Goal: Information Seeking & Learning: Understand process/instructions

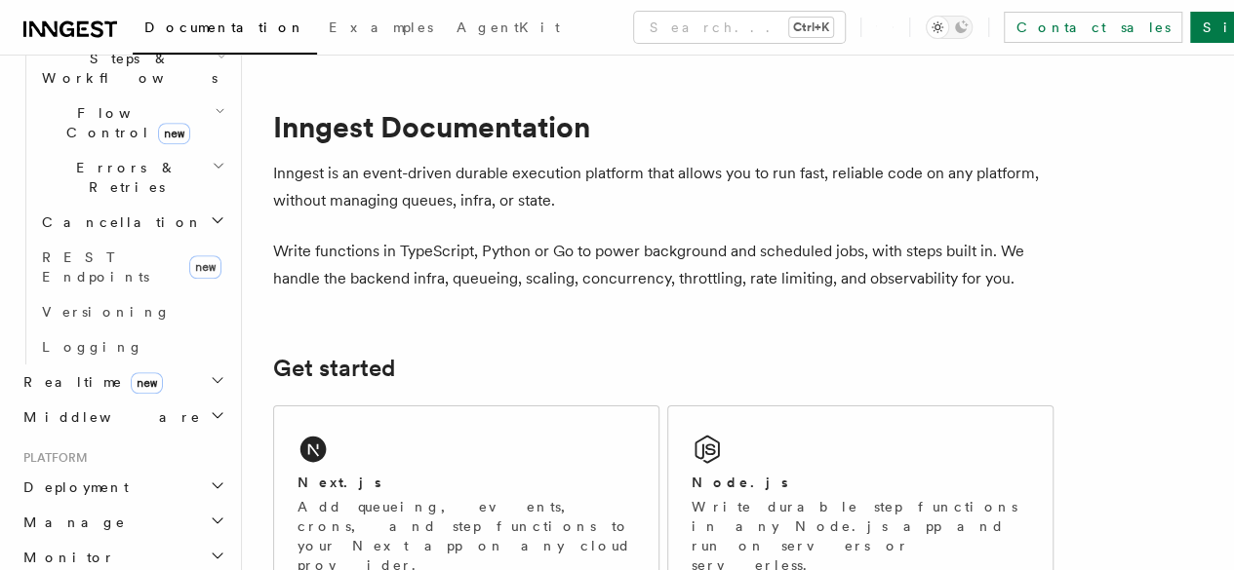
scroll to position [675, 0]
click at [129, 468] on h2 "Deployment" at bounding box center [123, 485] width 214 height 35
click at [147, 503] on link "Overview" at bounding box center [131, 520] width 195 height 35
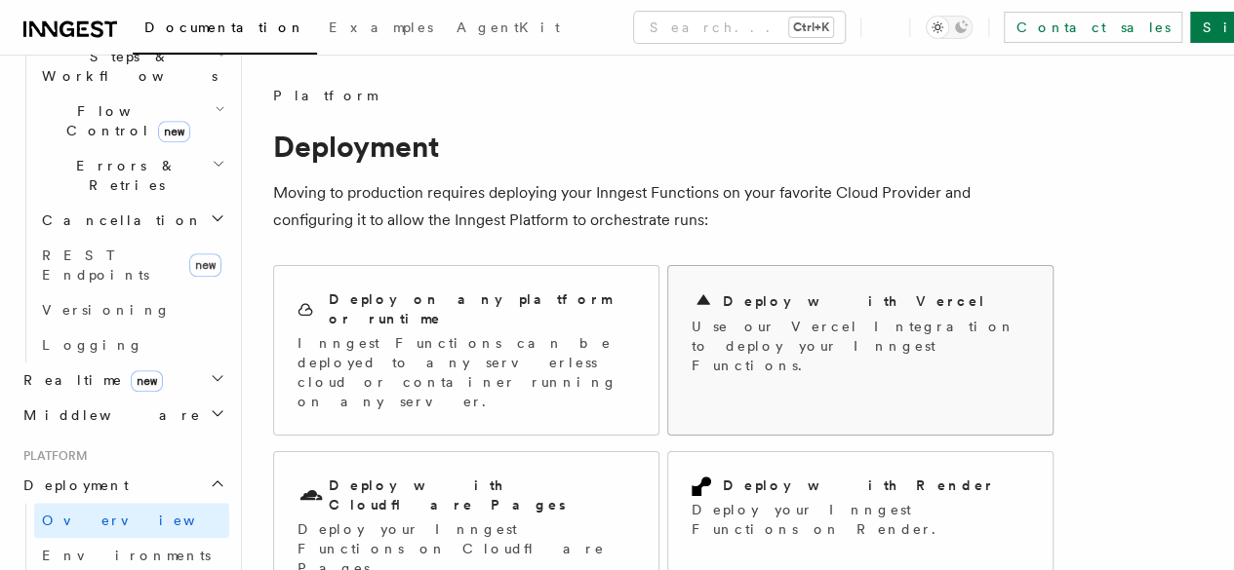
click at [728, 325] on p "Use our Vercel Integration to deploy your Inngest Functions." at bounding box center [859, 346] width 337 height 59
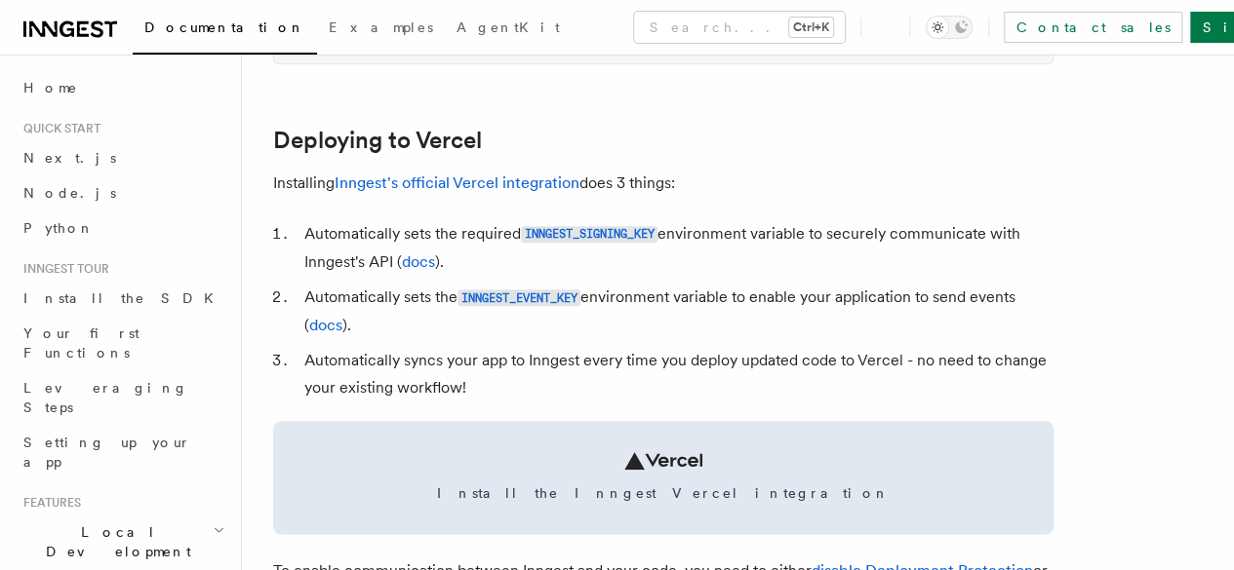
scroll to position [861, 0]
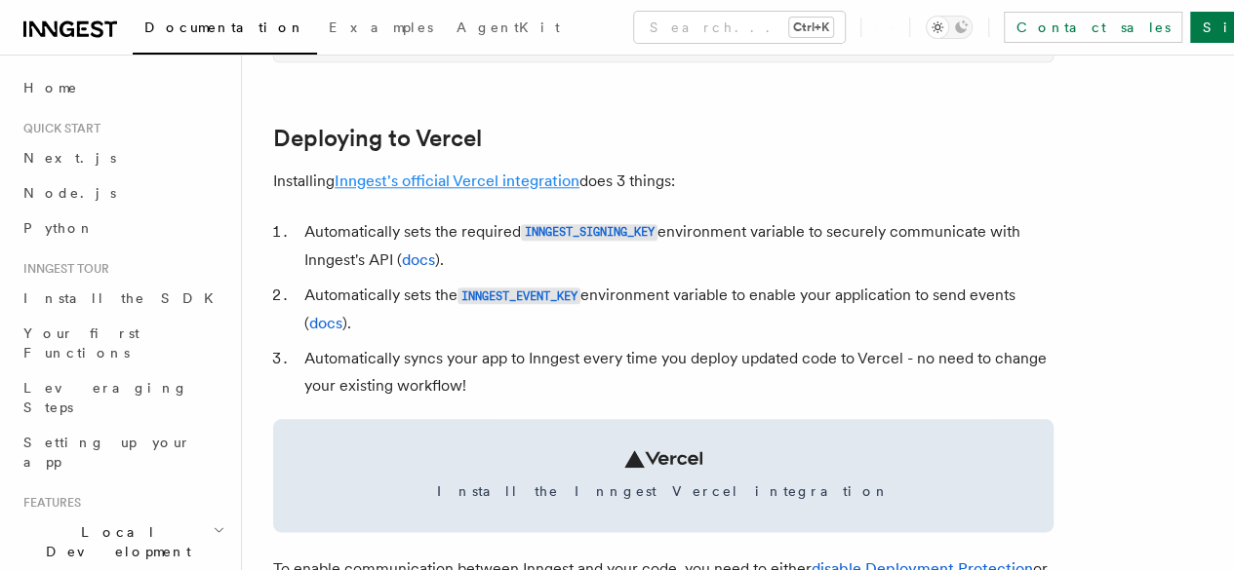
click at [497, 190] on link "Inngest's official Vercel integration" at bounding box center [456, 181] width 245 height 19
